Goal: Browse casually: Explore the website without a specific task or goal

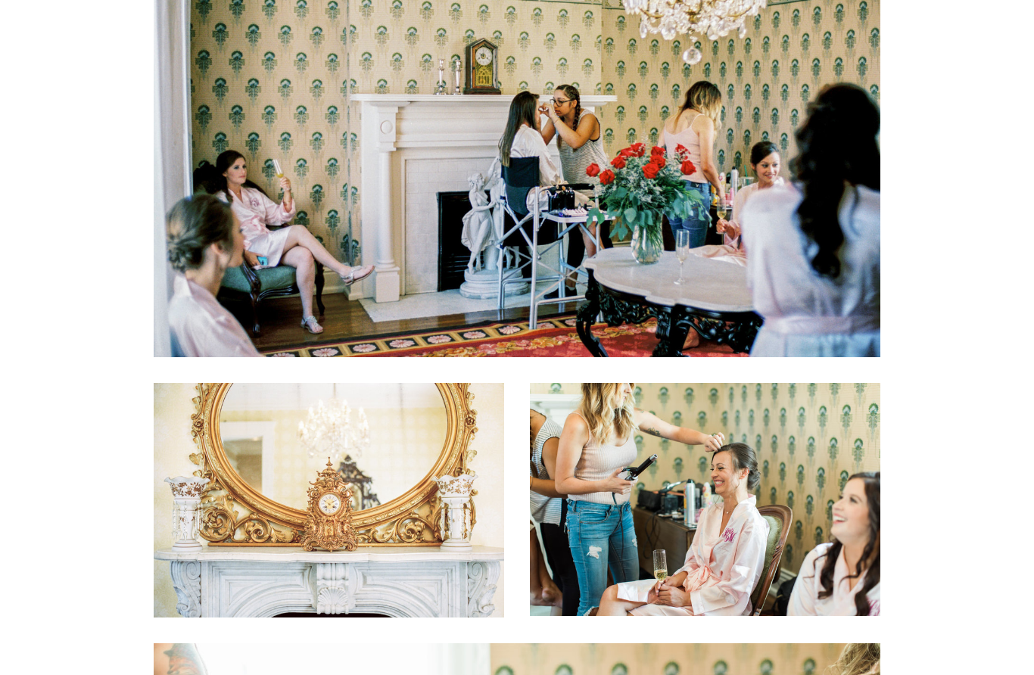
scroll to position [3179, 0]
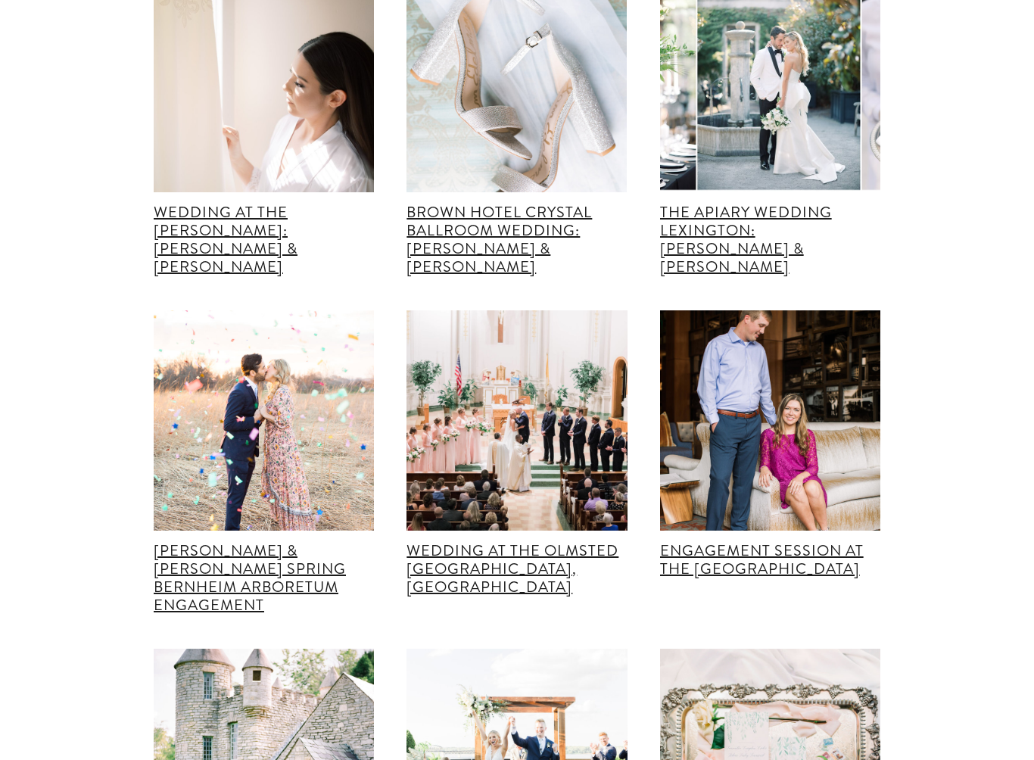
scroll to position [28978, 0]
click at [208, 277] on link "Wedding at The Henry Clay: Erik & Brooke" at bounding box center [226, 239] width 144 height 76
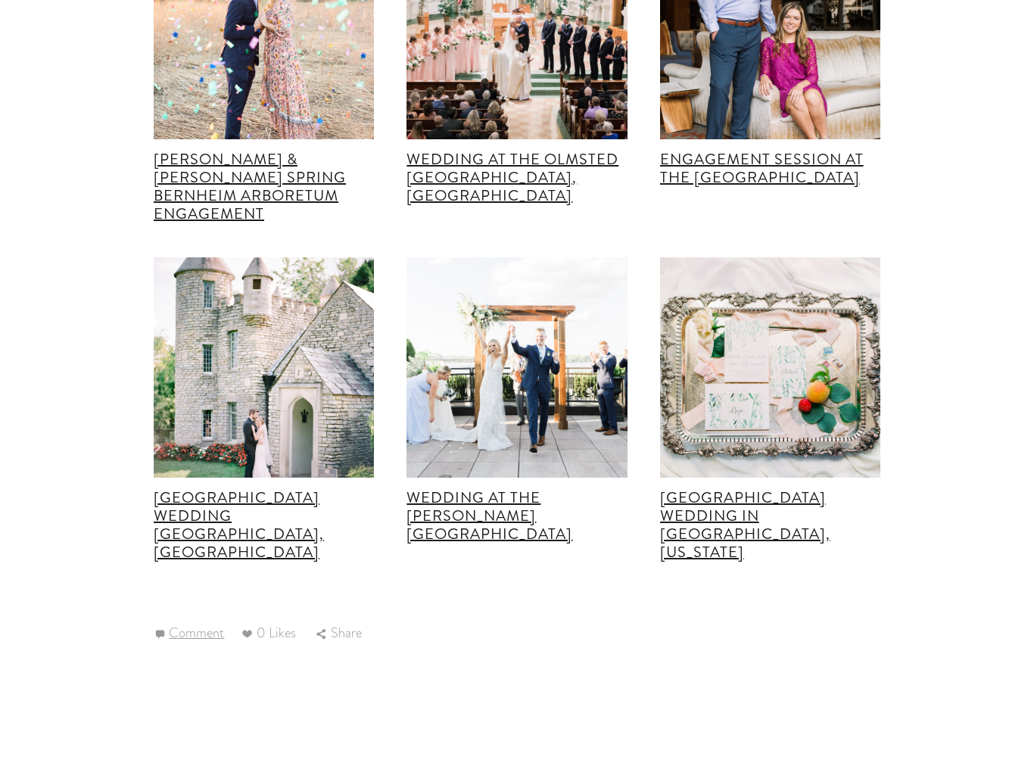
scroll to position [29402, 0]
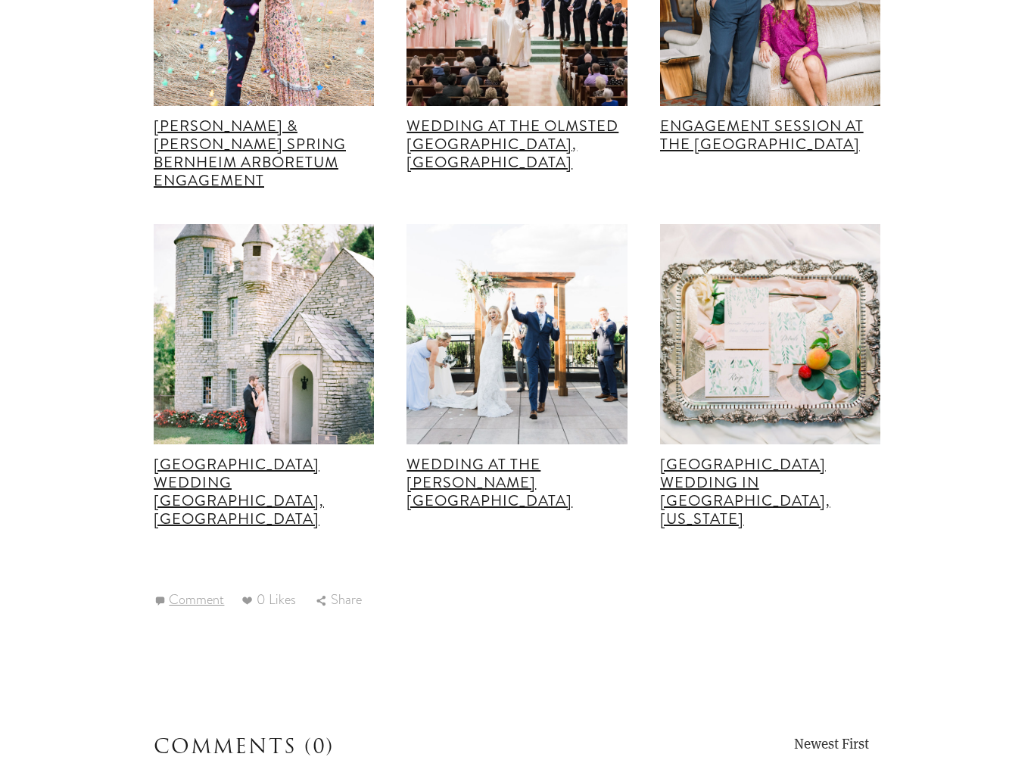
click at [201, 530] on link "Yew Dell Botanical Gardens Wedding Louisville, Ky" at bounding box center [239, 492] width 170 height 76
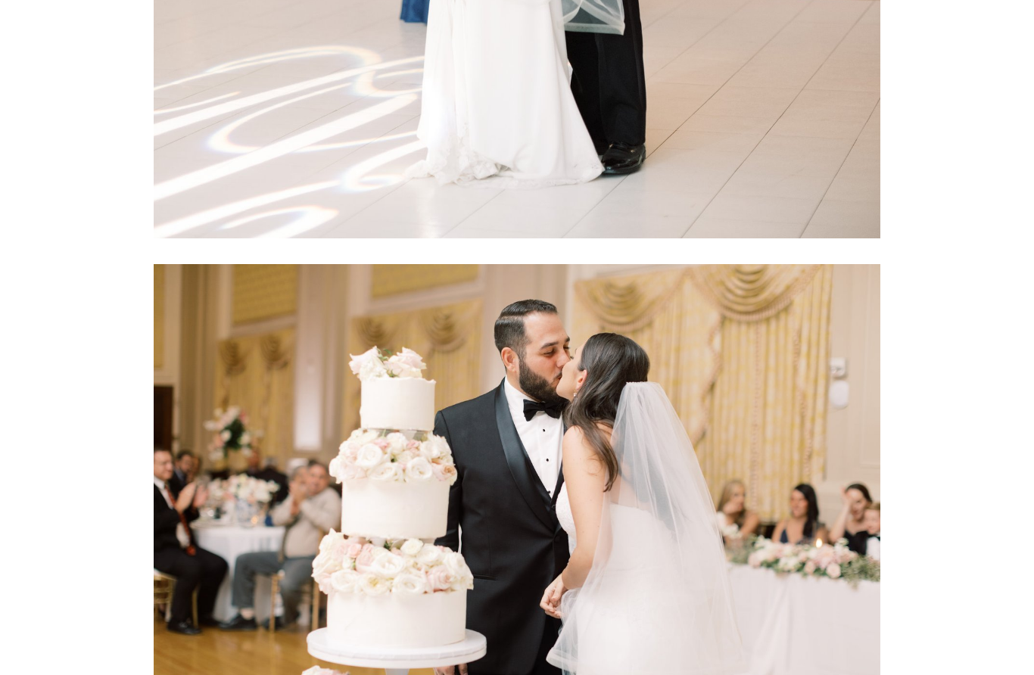
scroll to position [11423, 0]
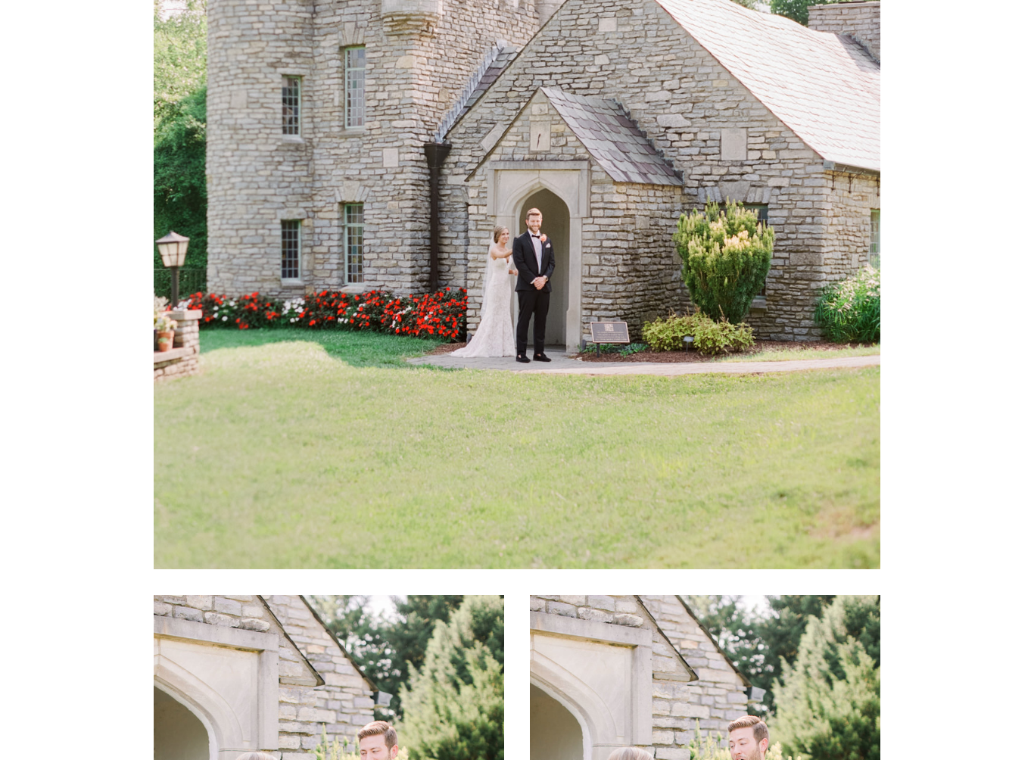
scroll to position [12149, 0]
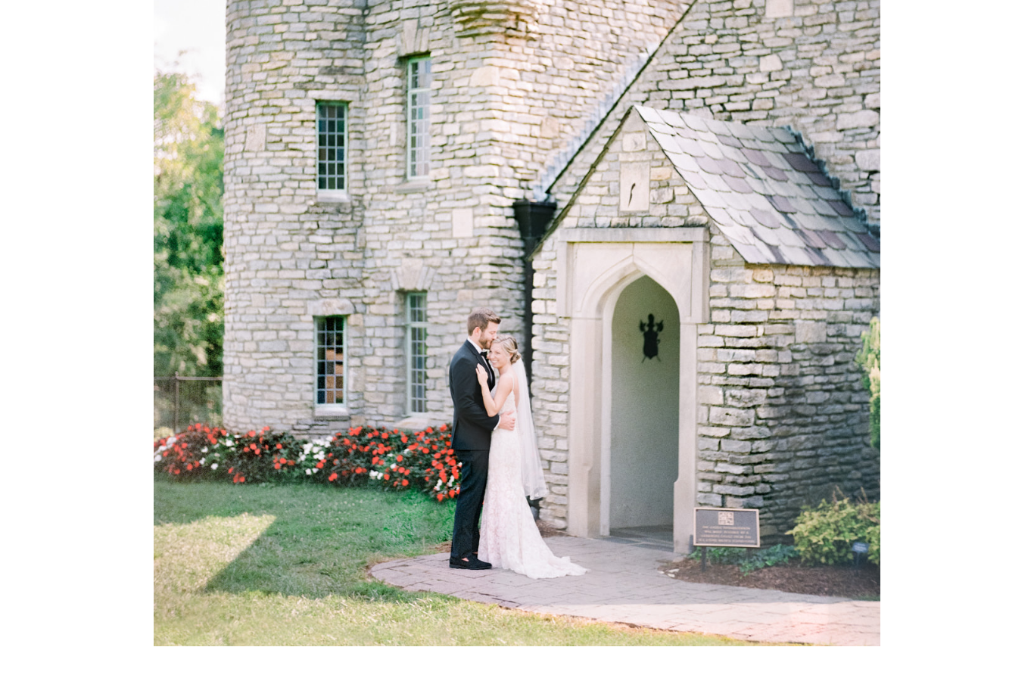
scroll to position [0, 0]
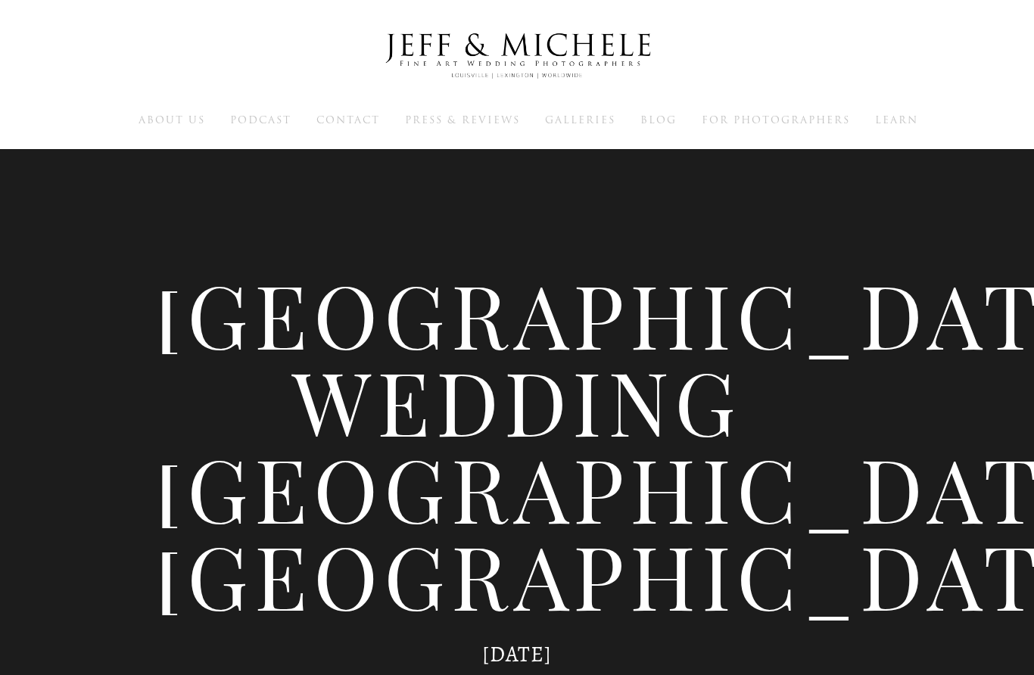
click at [581, 127] on span "Galleries" at bounding box center [580, 120] width 70 height 14
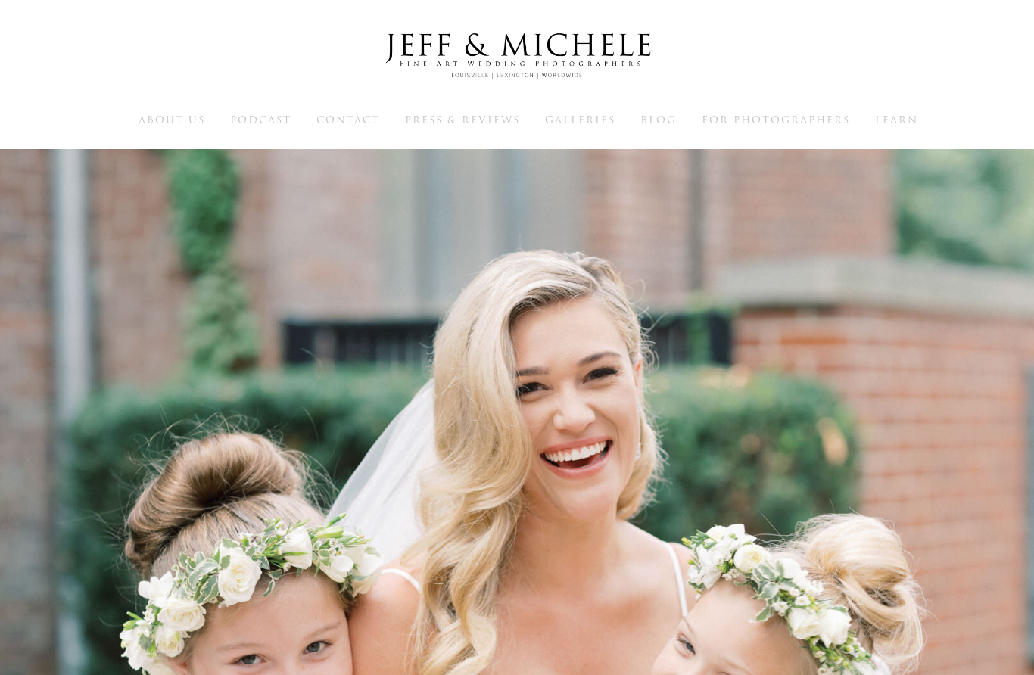
click at [586, 127] on span "Galleries" at bounding box center [580, 120] width 70 height 14
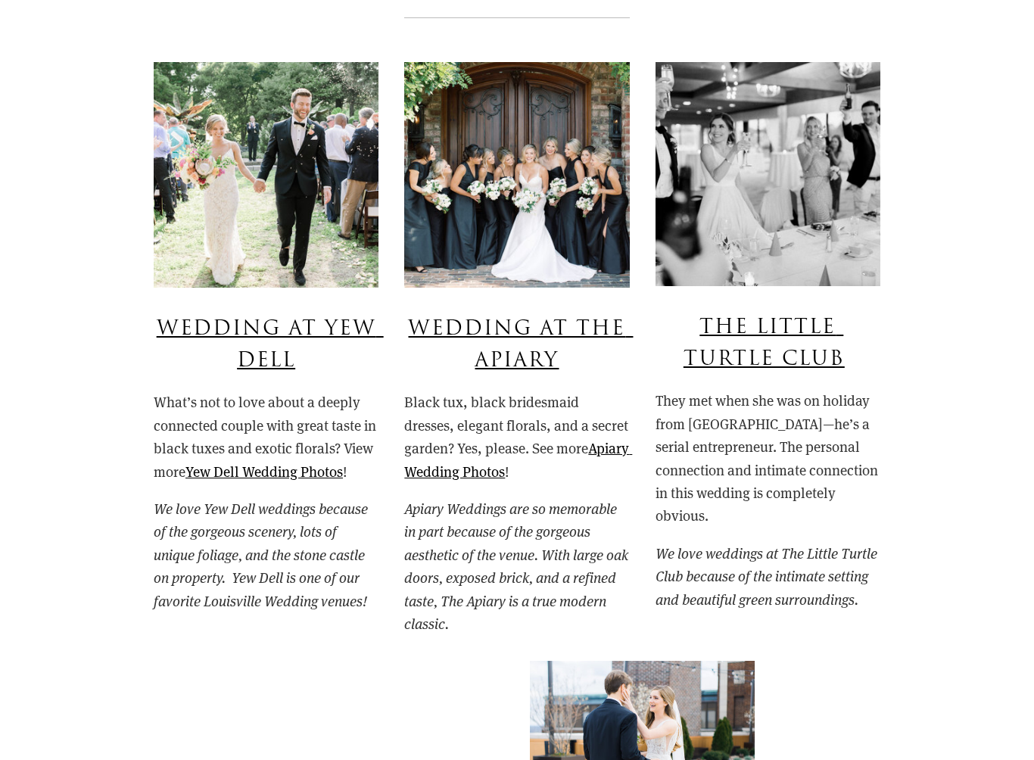
click at [814, 351] on link "The Little Turtle Club" at bounding box center [764, 343] width 161 height 61
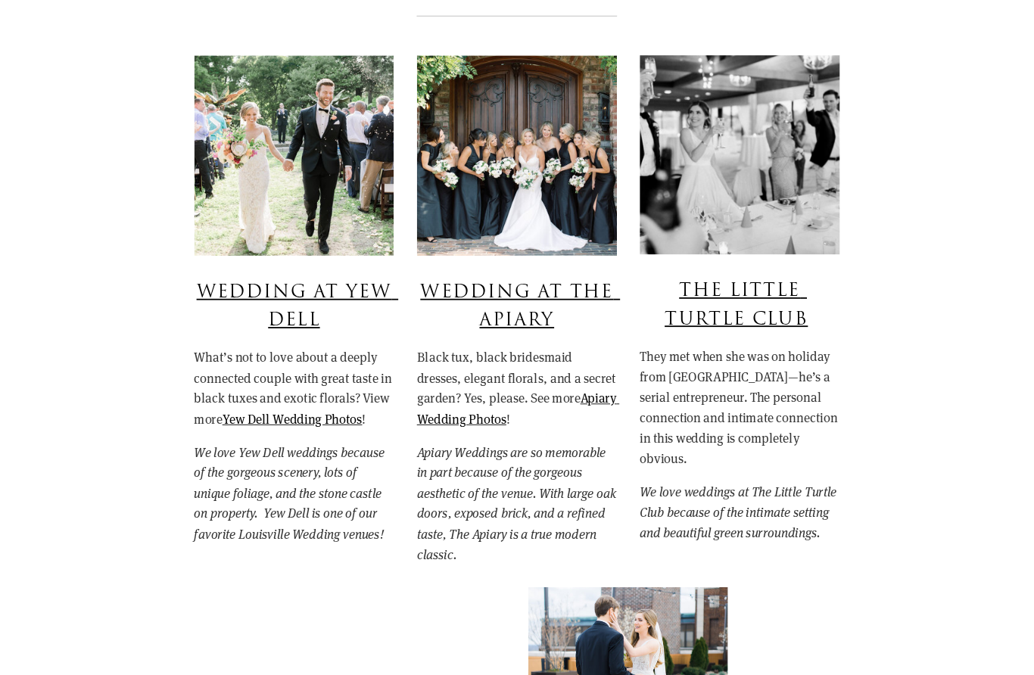
scroll to position [1242, 0]
